Goal: Find specific page/section: Find specific page/section

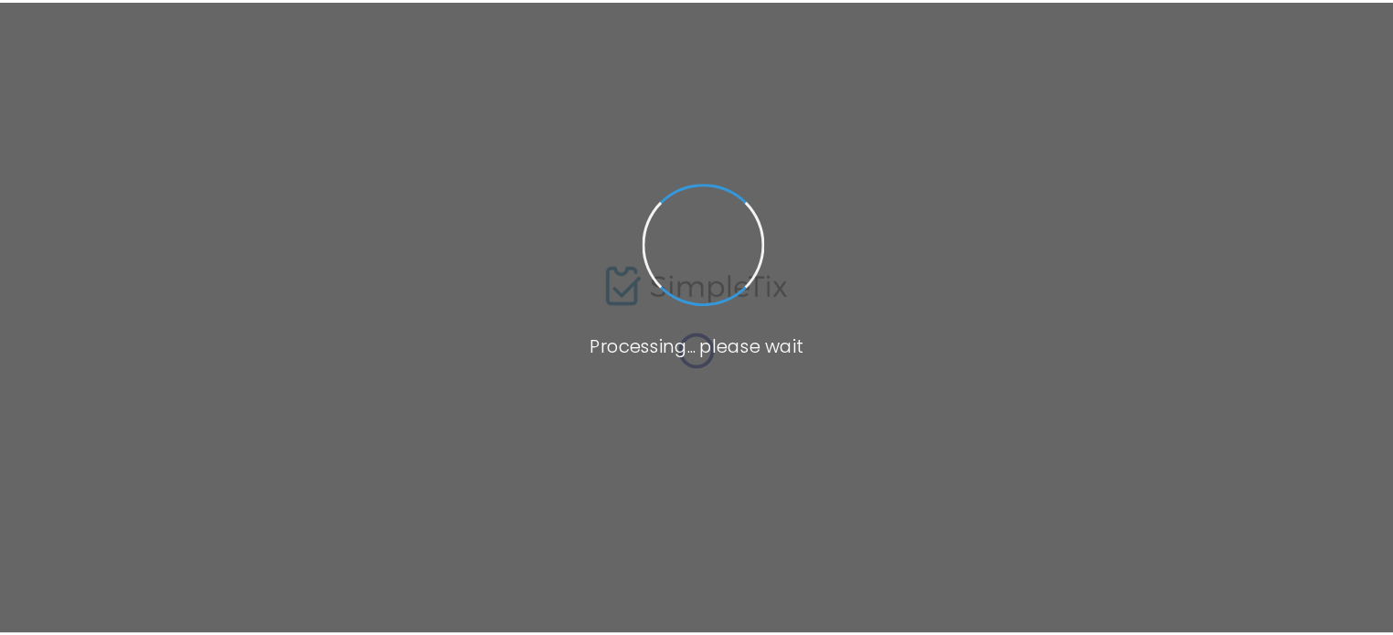
scroll to position [319, 0]
